Goal: Task Accomplishment & Management: Manage account settings

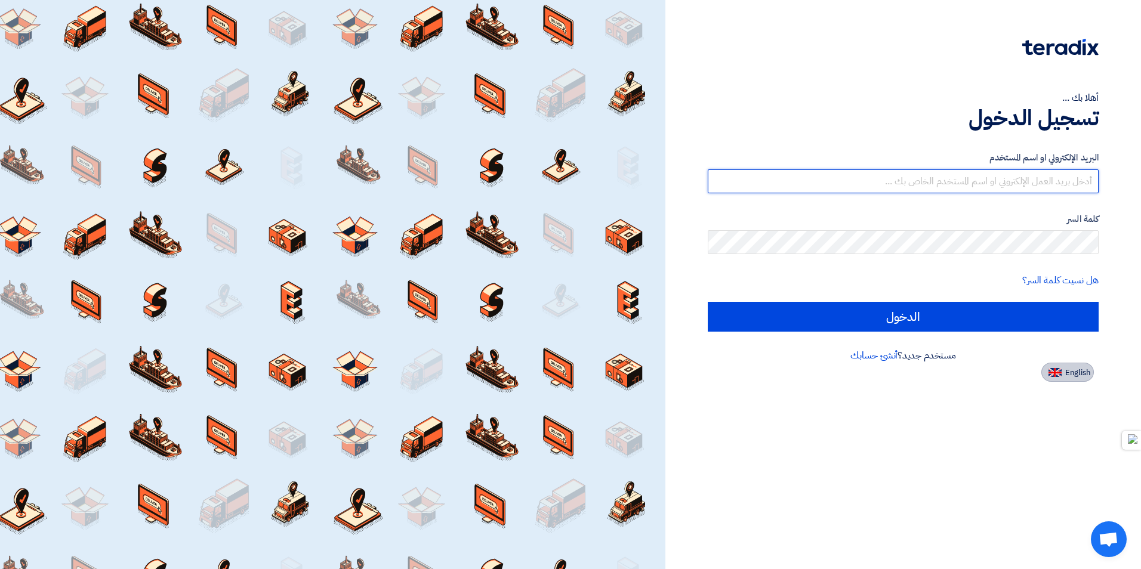
type input "[EMAIL_ADDRESS][DOMAIN_NAME]"
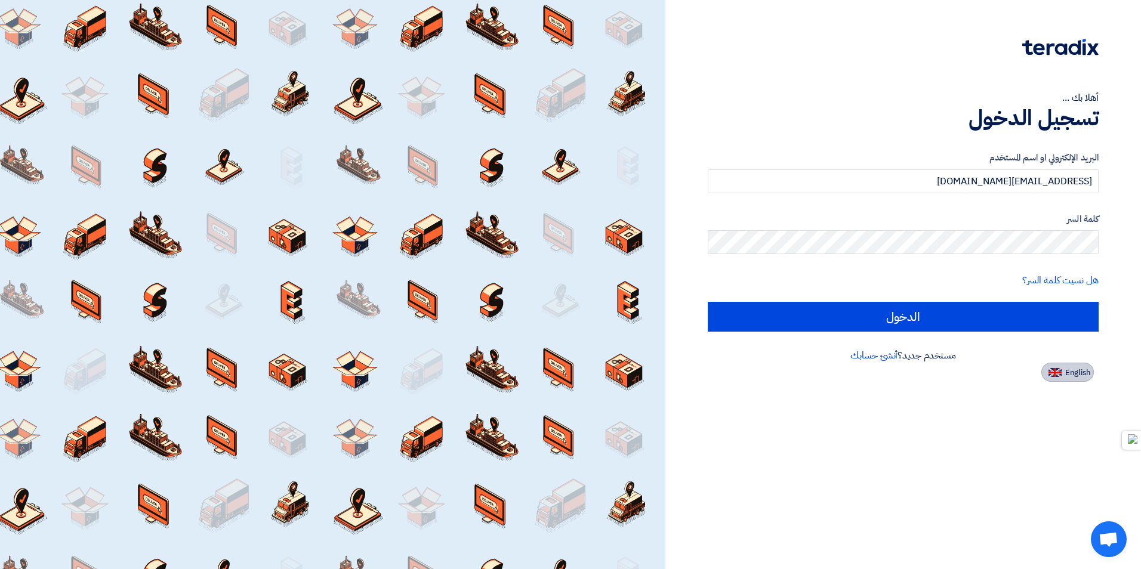
click at [1070, 377] on span "English" at bounding box center [1077, 373] width 25 height 8
type input "Sign in"
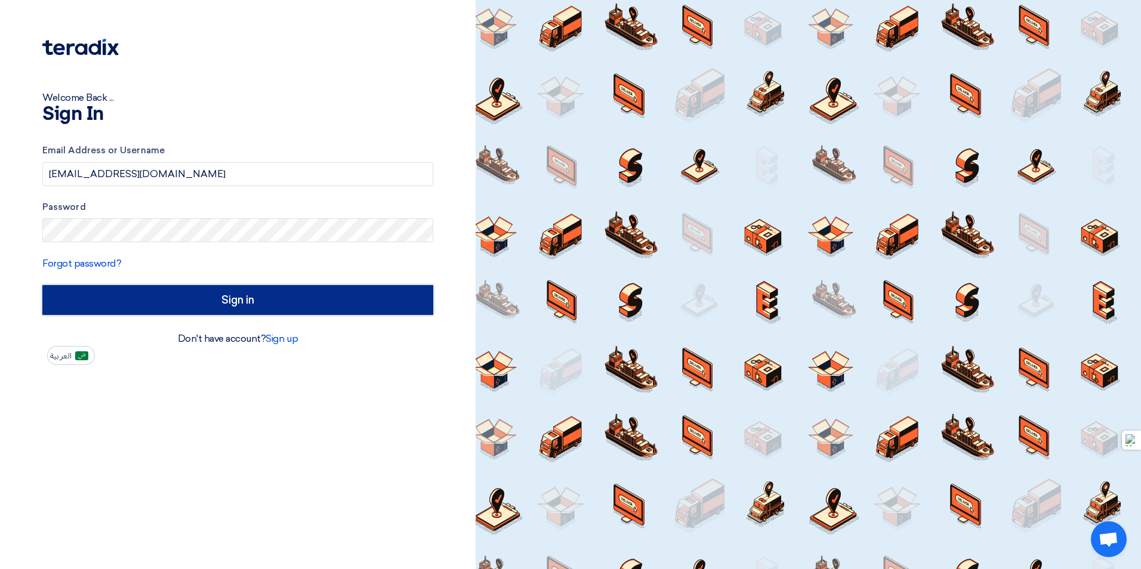
click at [228, 292] on input "Sign in" at bounding box center [237, 300] width 391 height 30
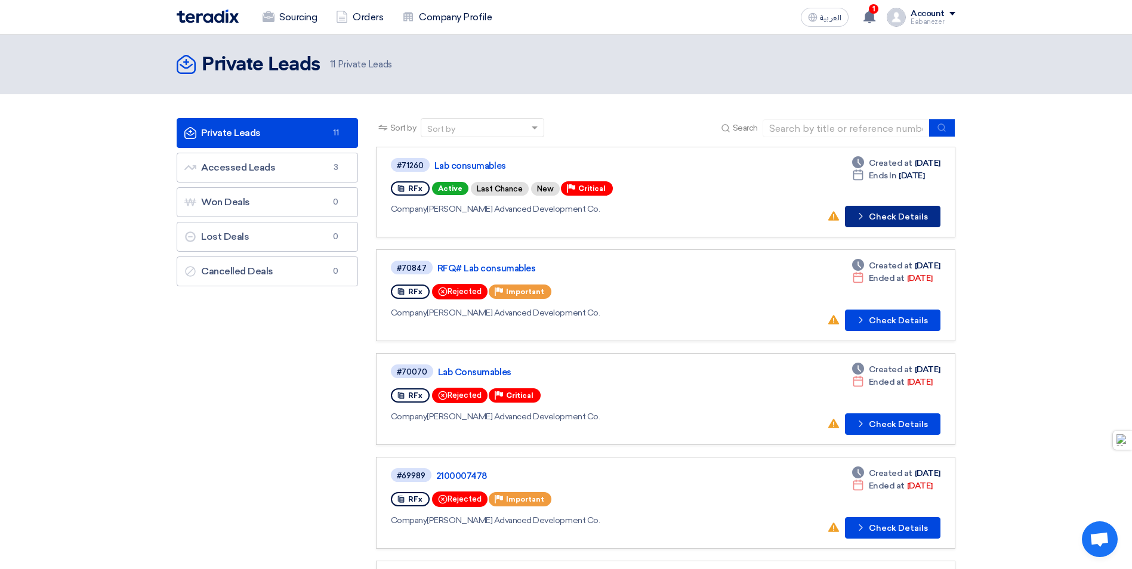
click at [897, 222] on button "Check details Check Details" at bounding box center [892, 216] width 95 height 21
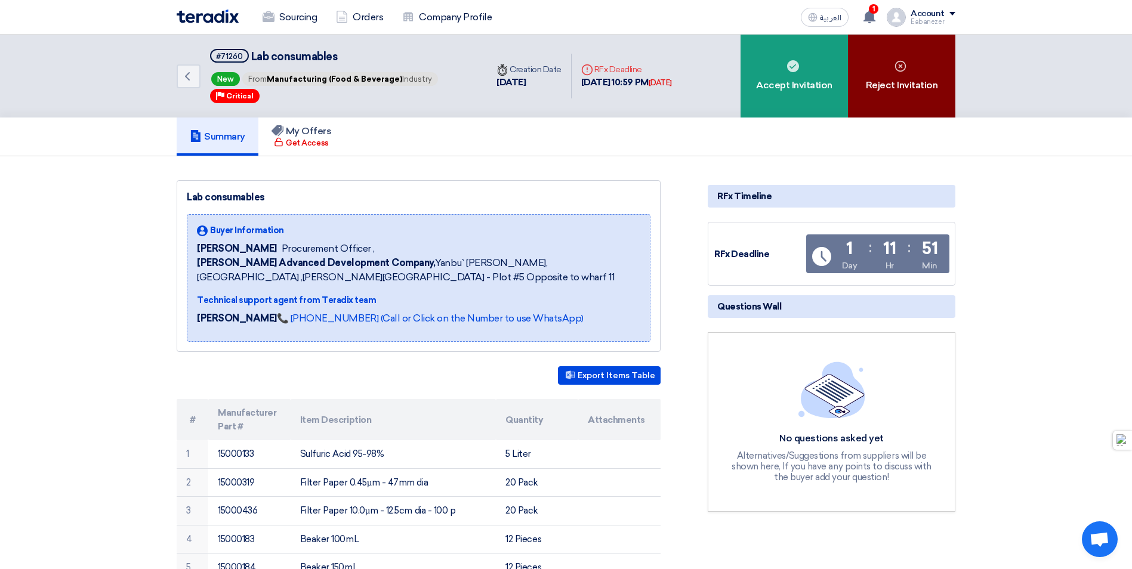
click at [907, 98] on div "Reject Invitation" at bounding box center [901, 76] width 107 height 83
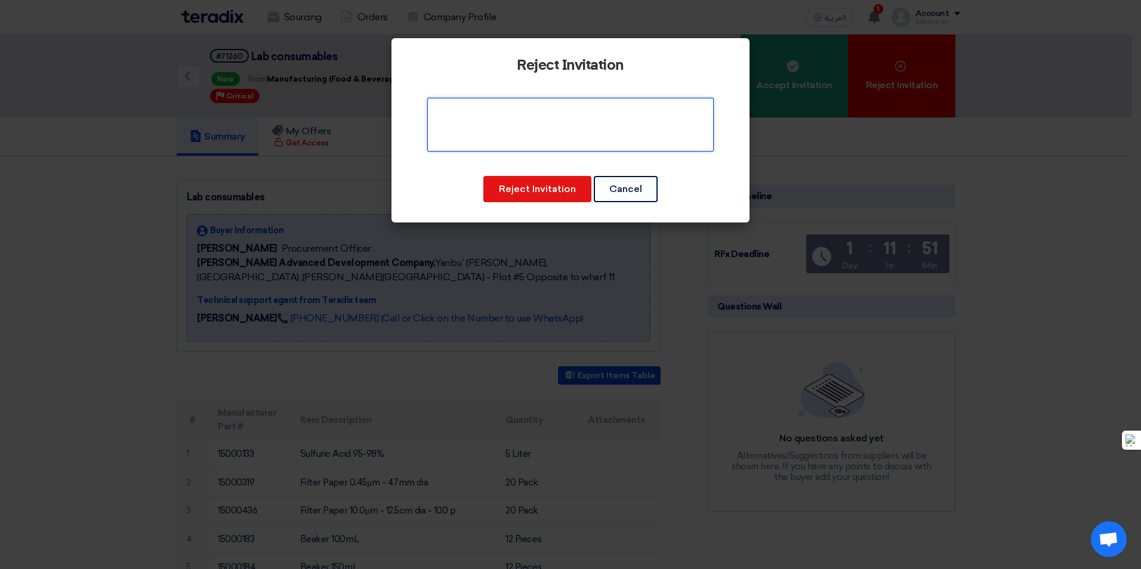
click at [535, 128] on textarea at bounding box center [570, 125] width 286 height 54
type textarea "Not our items"
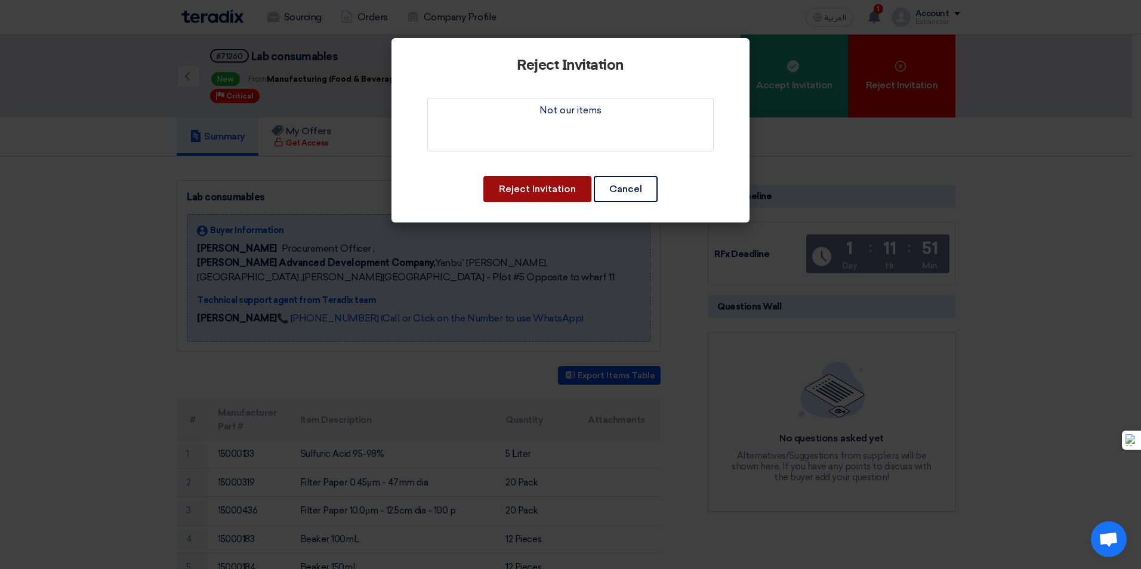
click at [552, 194] on button "Reject Invitation" at bounding box center [537, 189] width 108 height 26
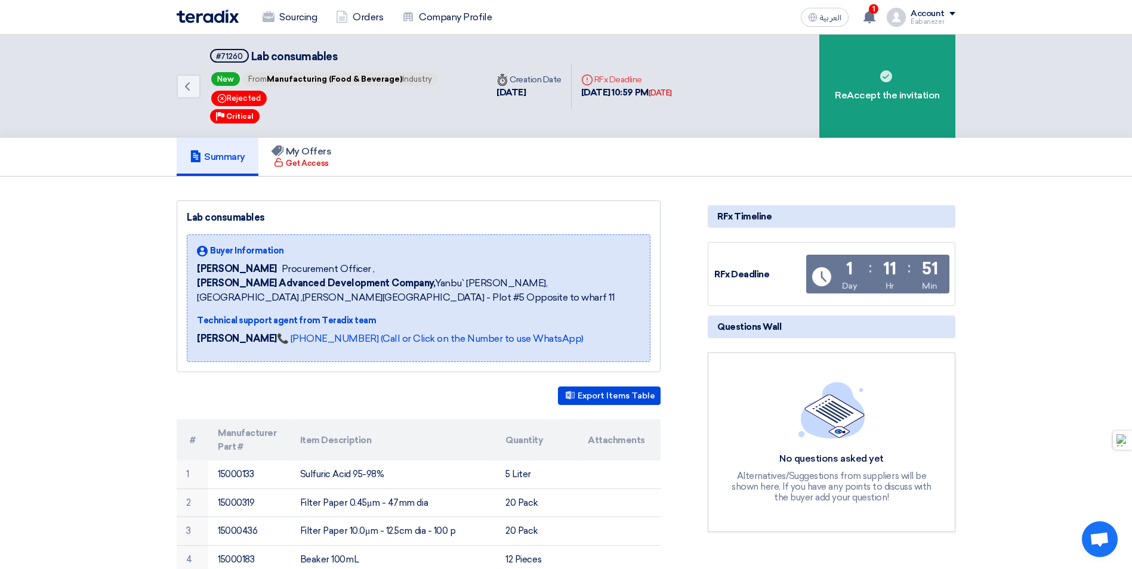
click at [239, 143] on link "Summary" at bounding box center [218, 157] width 82 height 38
click at [307, 154] on h5 "My Offers" at bounding box center [302, 152] width 60 height 12
